Goal: Entertainment & Leisure: Consume media (video, audio)

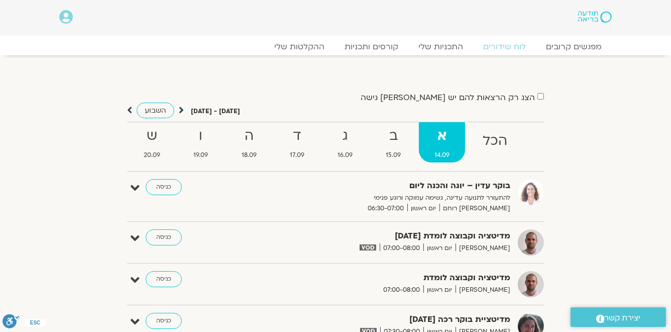
click at [181, 109] on icon at bounding box center [181, 110] width 5 height 10
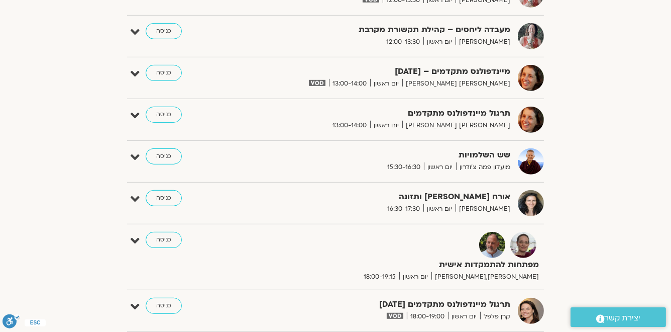
scroll to position [884, 0]
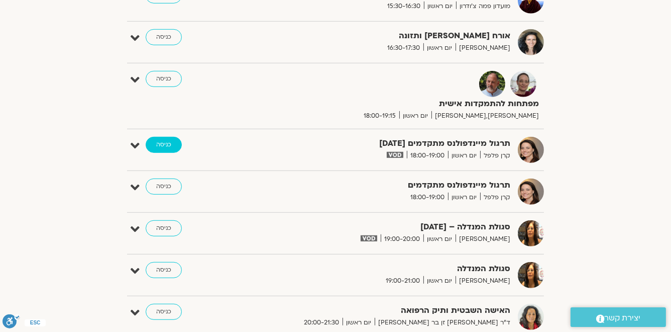
click at [167, 141] on link "כניסה" at bounding box center [164, 145] width 36 height 16
